Goal: Task Accomplishment & Management: Manage account settings

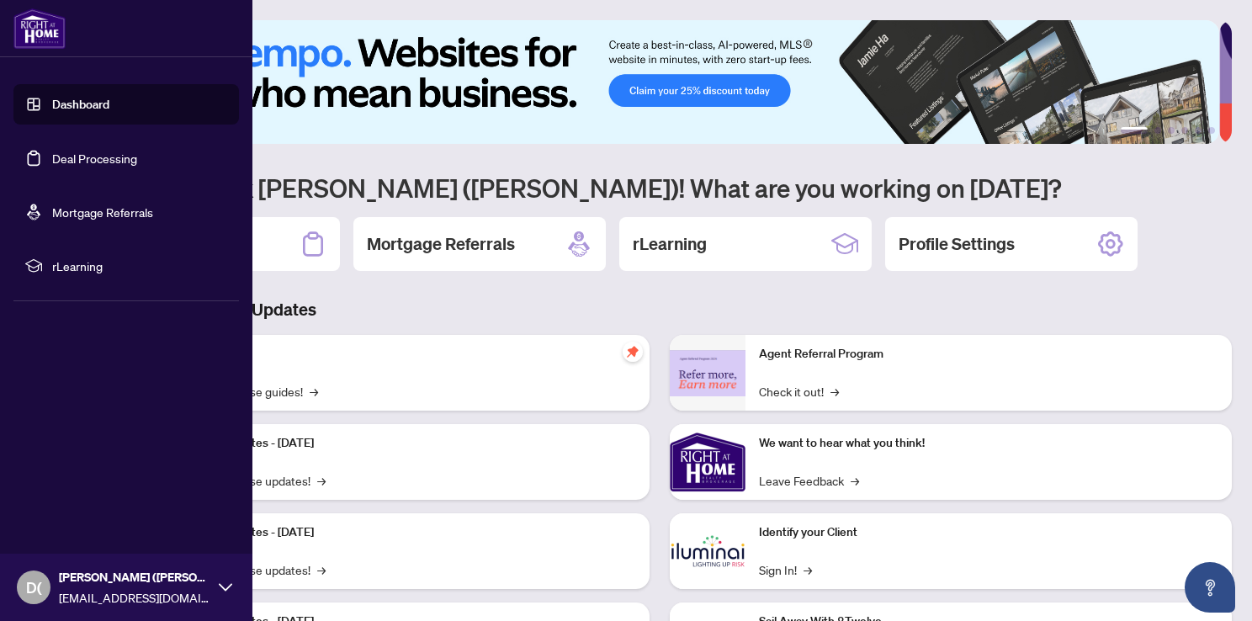
click at [99, 164] on link "Deal Processing" at bounding box center [94, 158] width 85 height 15
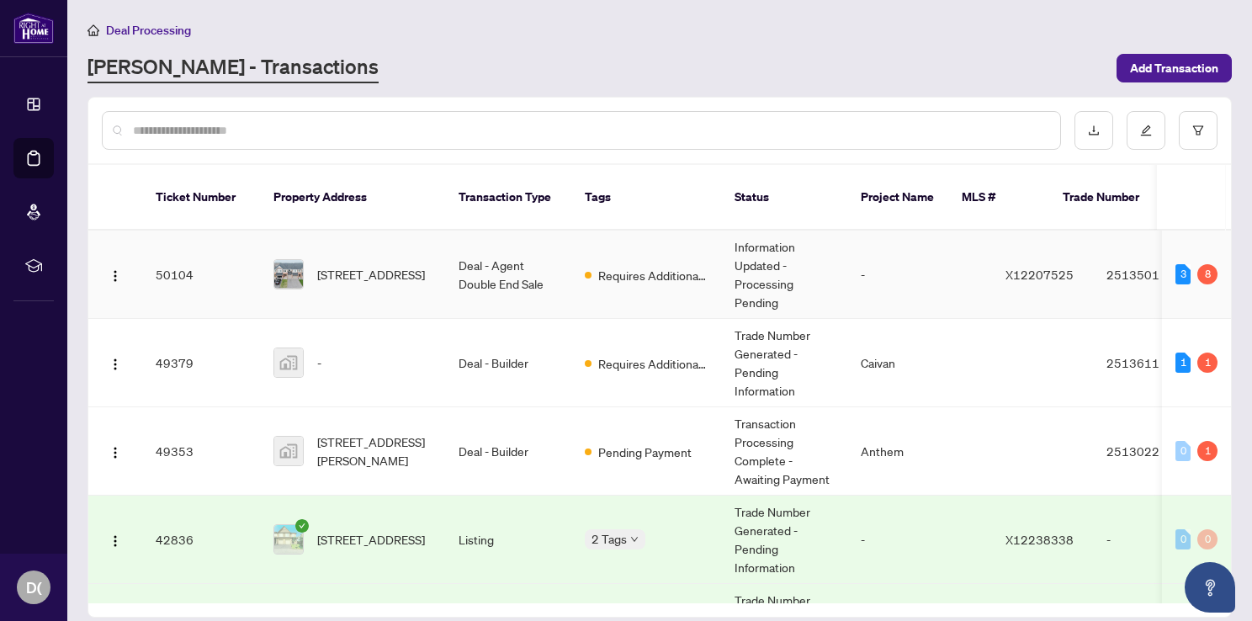
click at [490, 262] on td "Deal - Agent Double End Sale" at bounding box center [508, 274] width 126 height 88
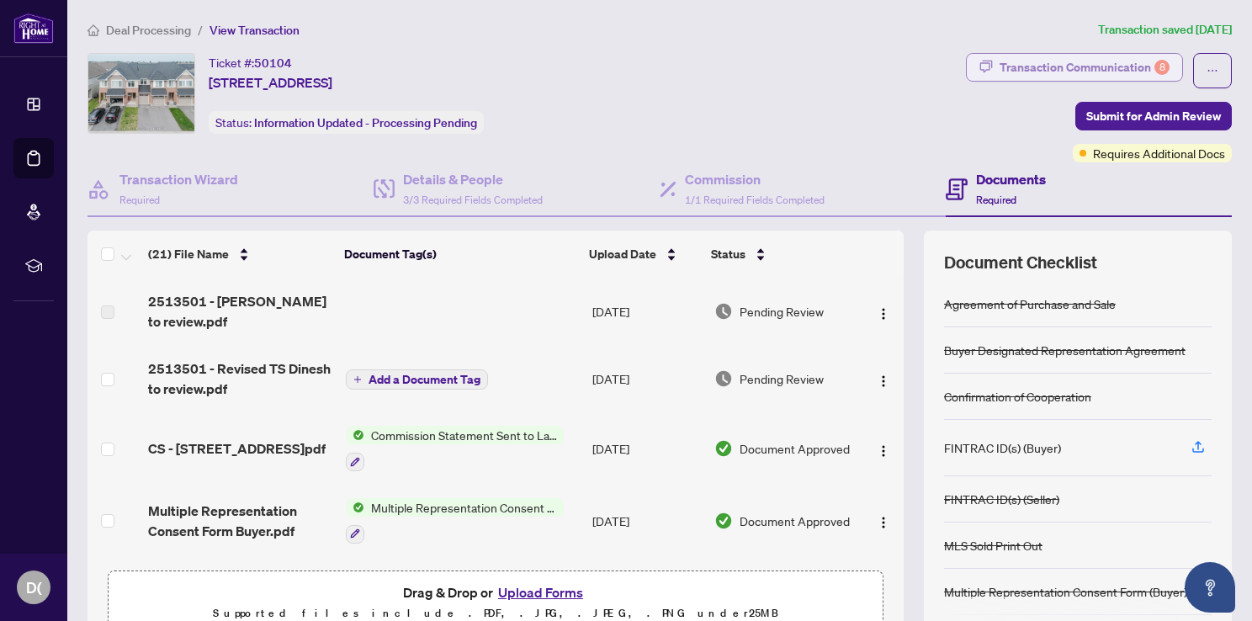
click at [1114, 69] on div "Transaction Communication 8" at bounding box center [1084, 67] width 170 height 27
